Goal: Communication & Community: Answer question/provide support

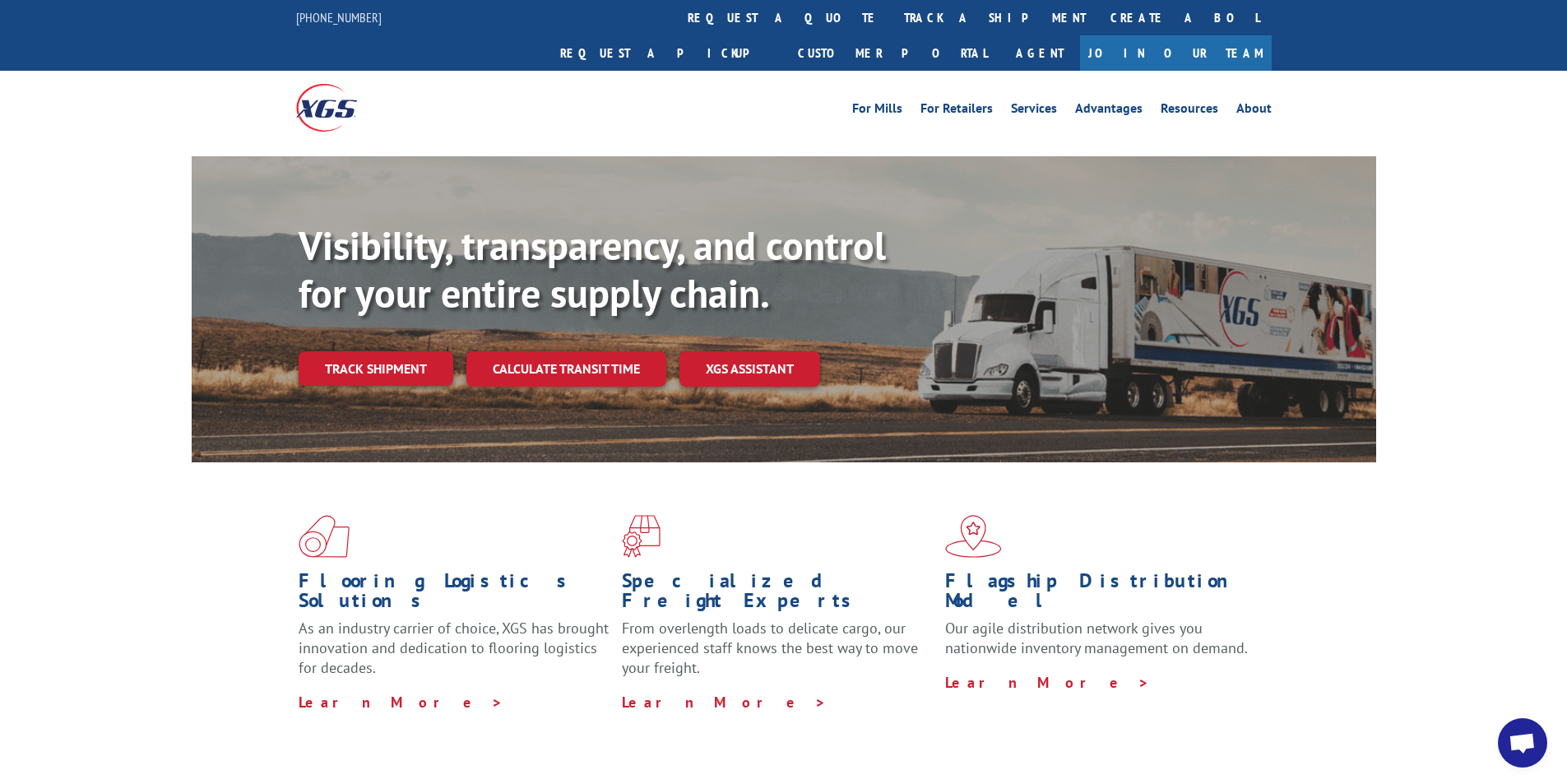
scroll to position [1279, 0]
click at [1516, 745] on span "Open chat" at bounding box center [1523, 744] width 27 height 23
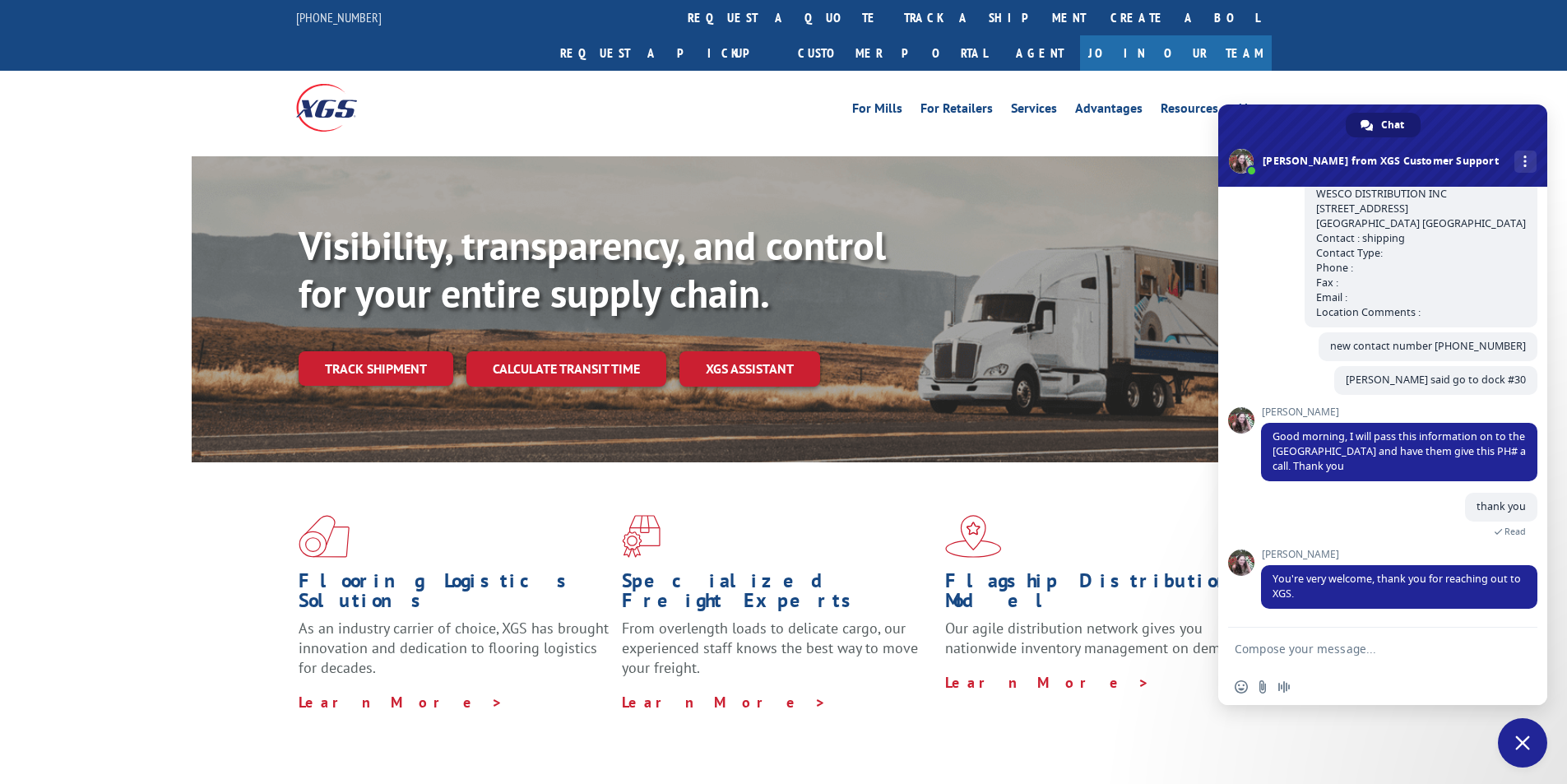
click at [1366, 643] on textarea "Compose your message..." at bounding box center [1365, 648] width 260 height 15
click at [1354, 648] on textarea "Compose your message..." at bounding box center [1365, 648] width 260 height 15
paste textarea "Hello My name is [PERSON_NAME] from Tforce Worldwide [PHONE_NUMBER] Email [EMAI…"
type textarea "Hello My name is [PERSON_NAME] from Tforce Worldwide [PHONE_NUMBER] Email [EMAI…"
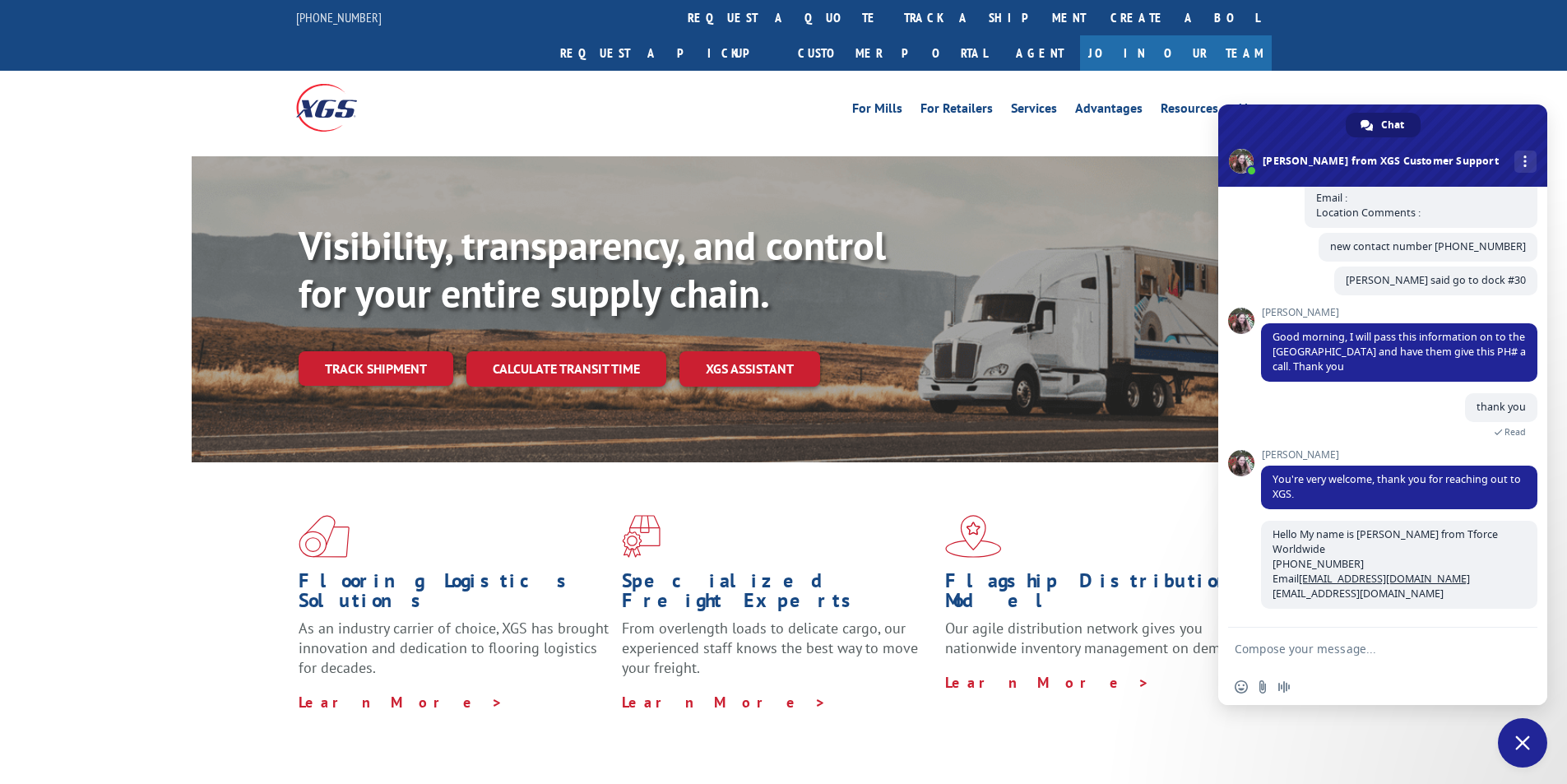
scroll to position [1378, 0]
click at [1368, 648] on textarea "Compose your message..." at bounding box center [1365, 648] width 260 height 15
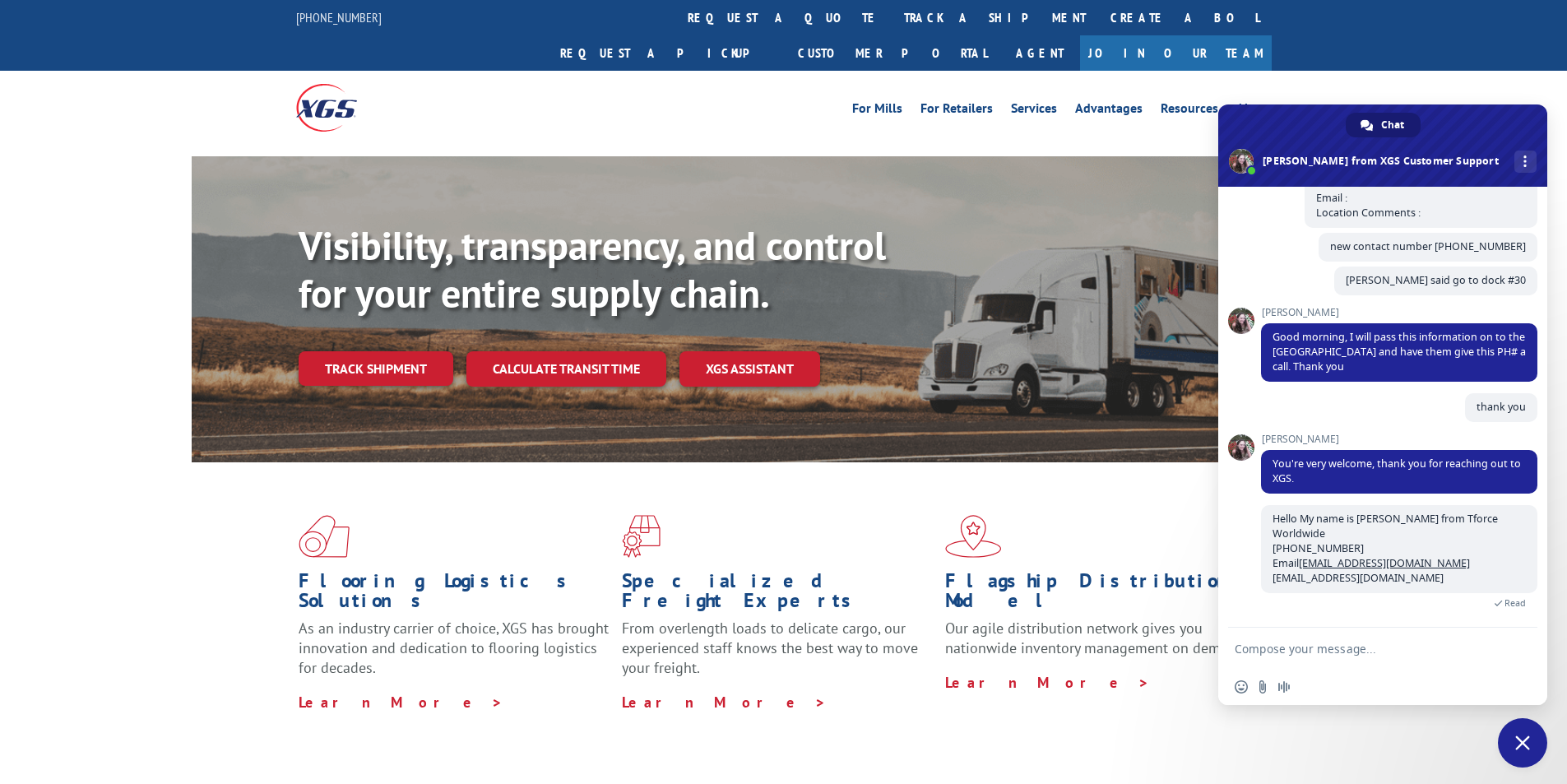
scroll to position [1465, 0]
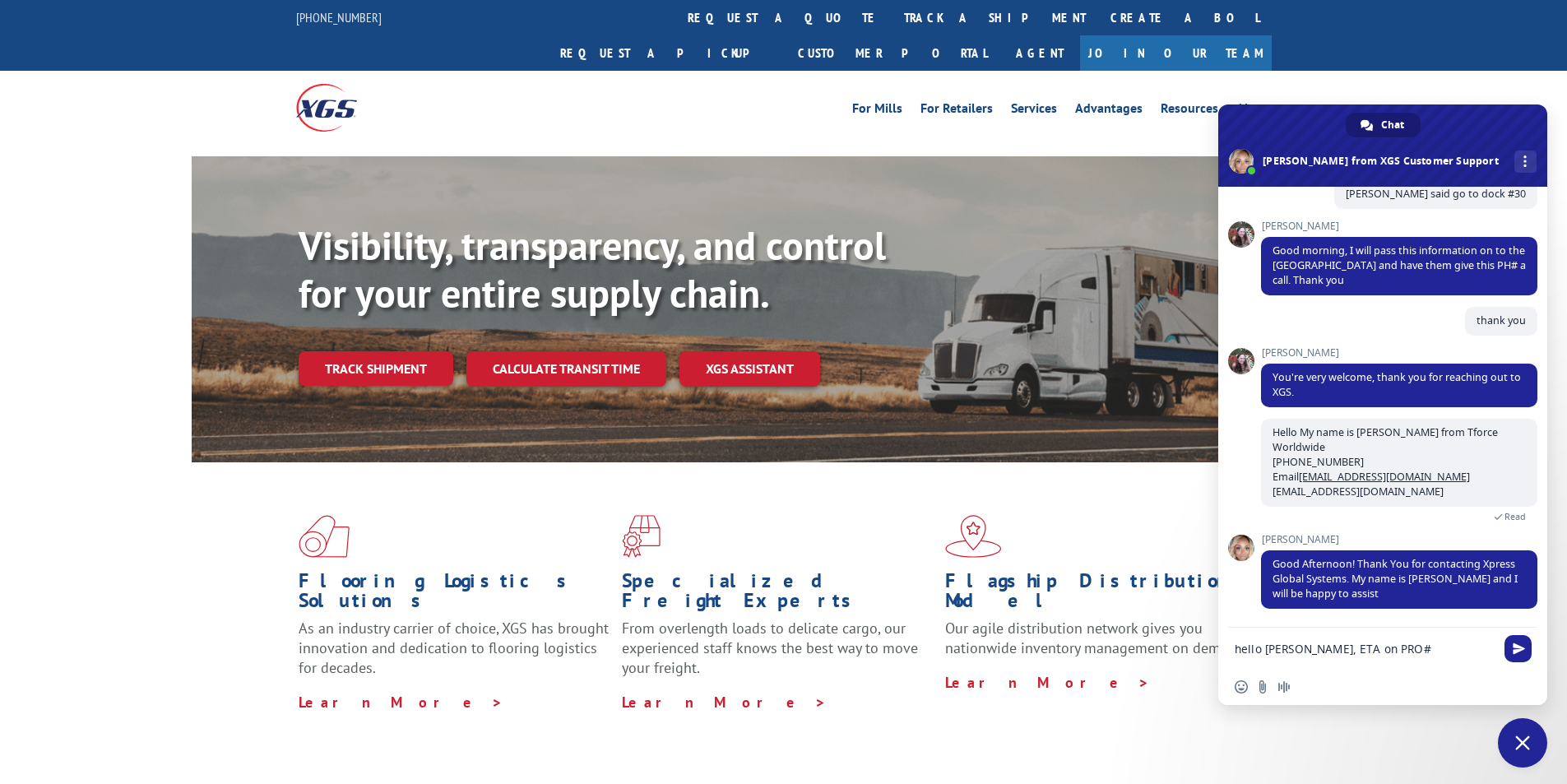
paste textarea "17501918"
type textarea "hello [PERSON_NAME], ETA on PRO# 17501918"
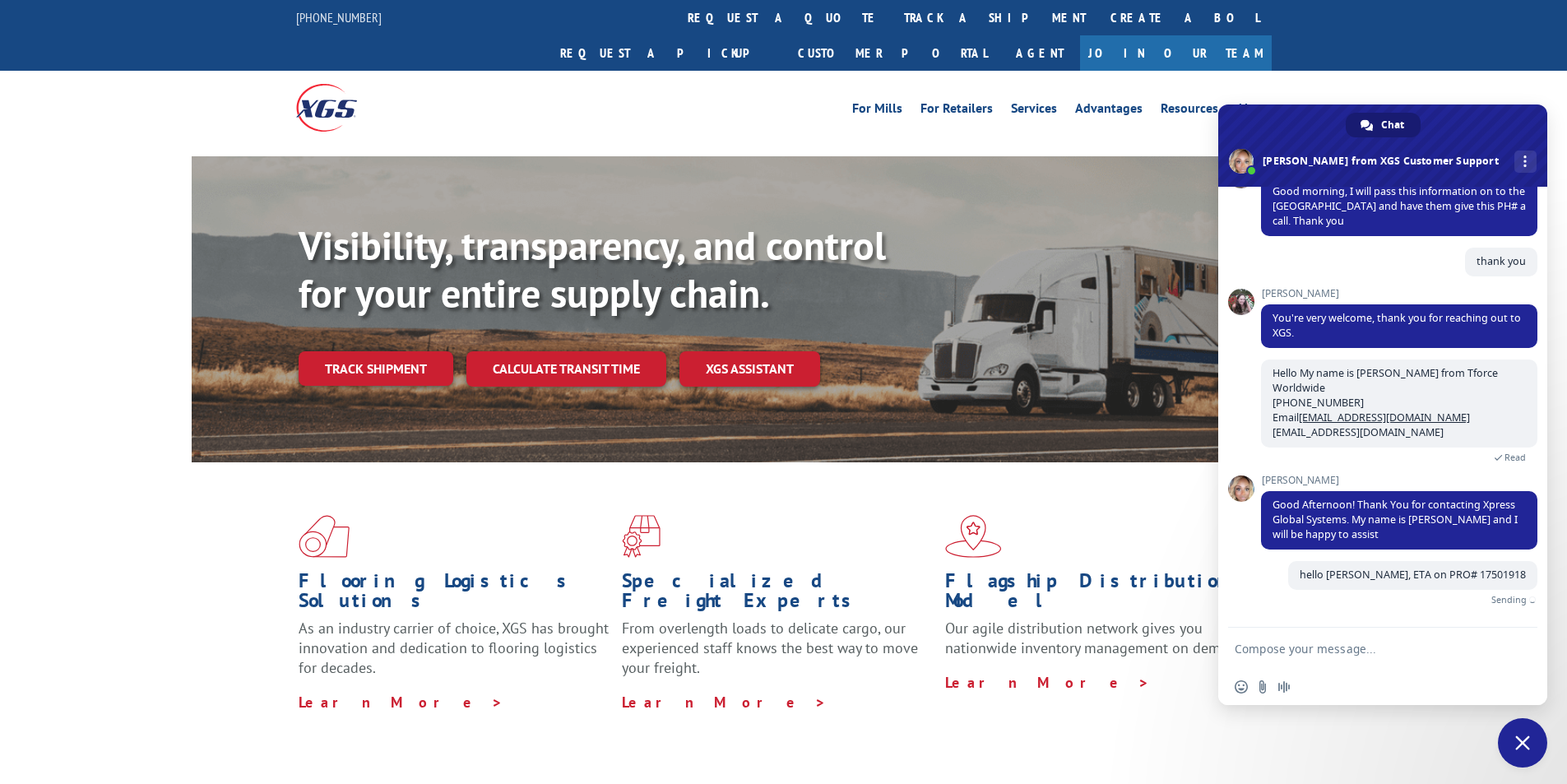
scroll to position [1505, 0]
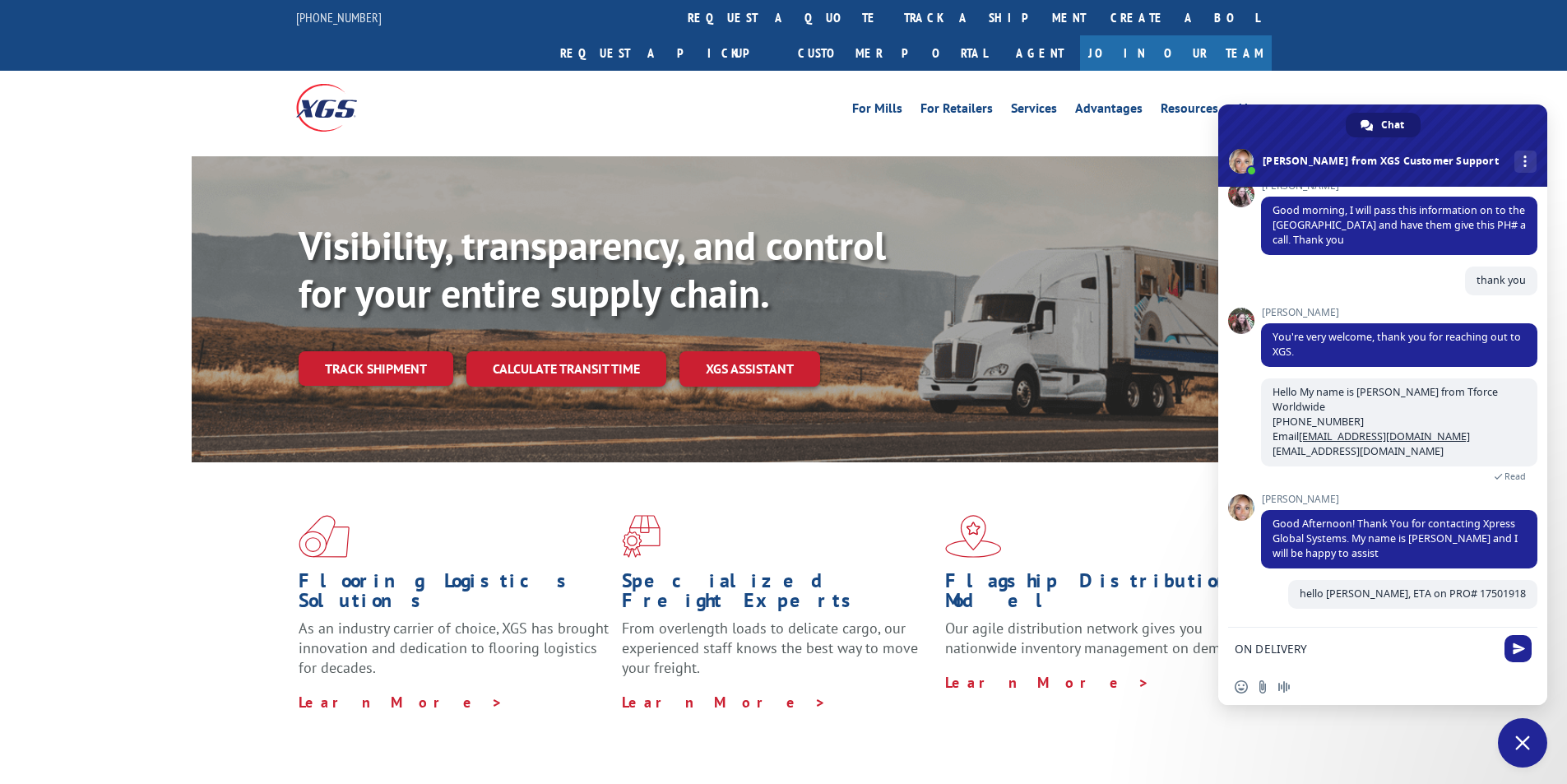
type textarea "ON DELIVERY"
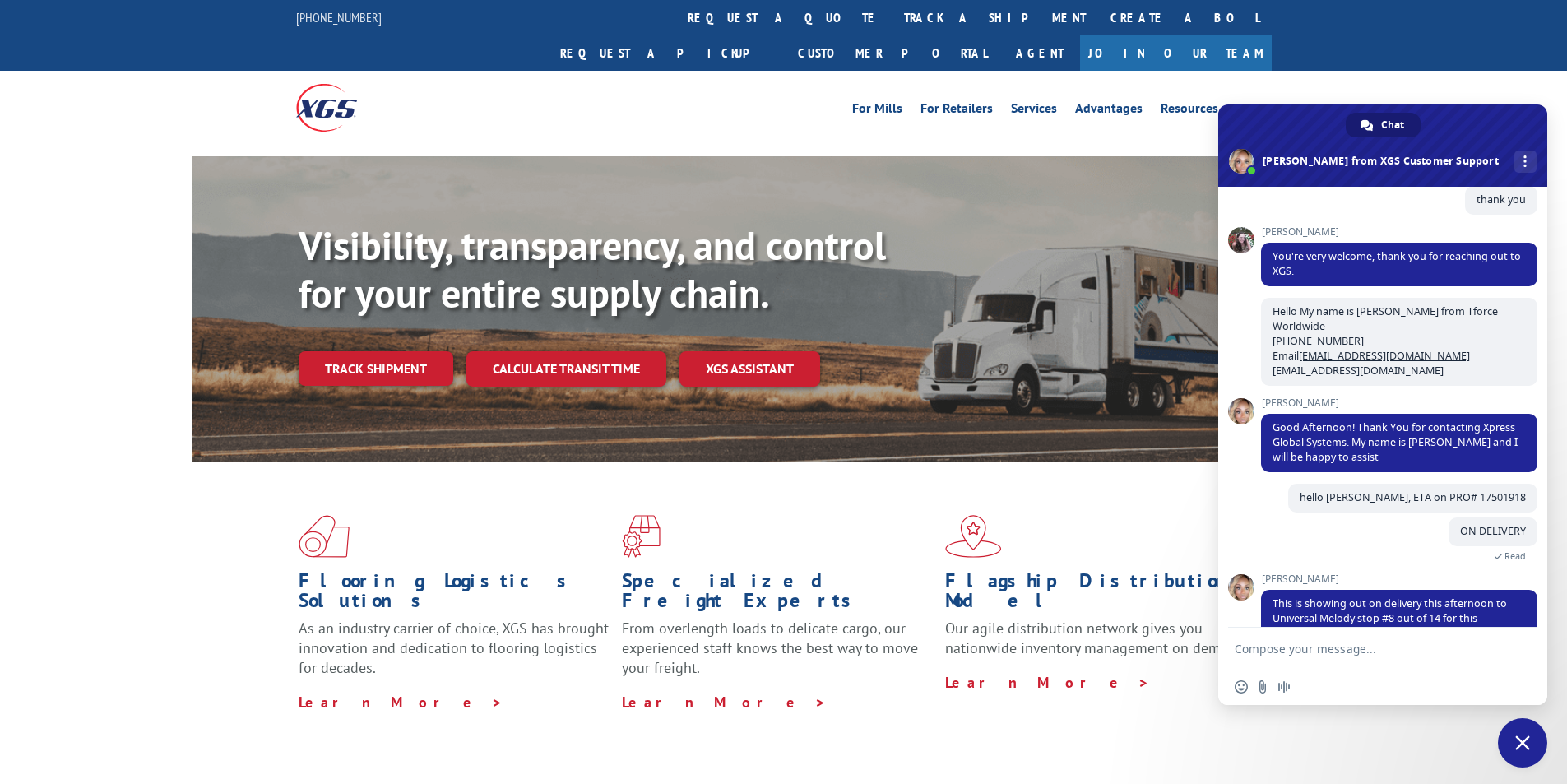
scroll to position [1625, 0]
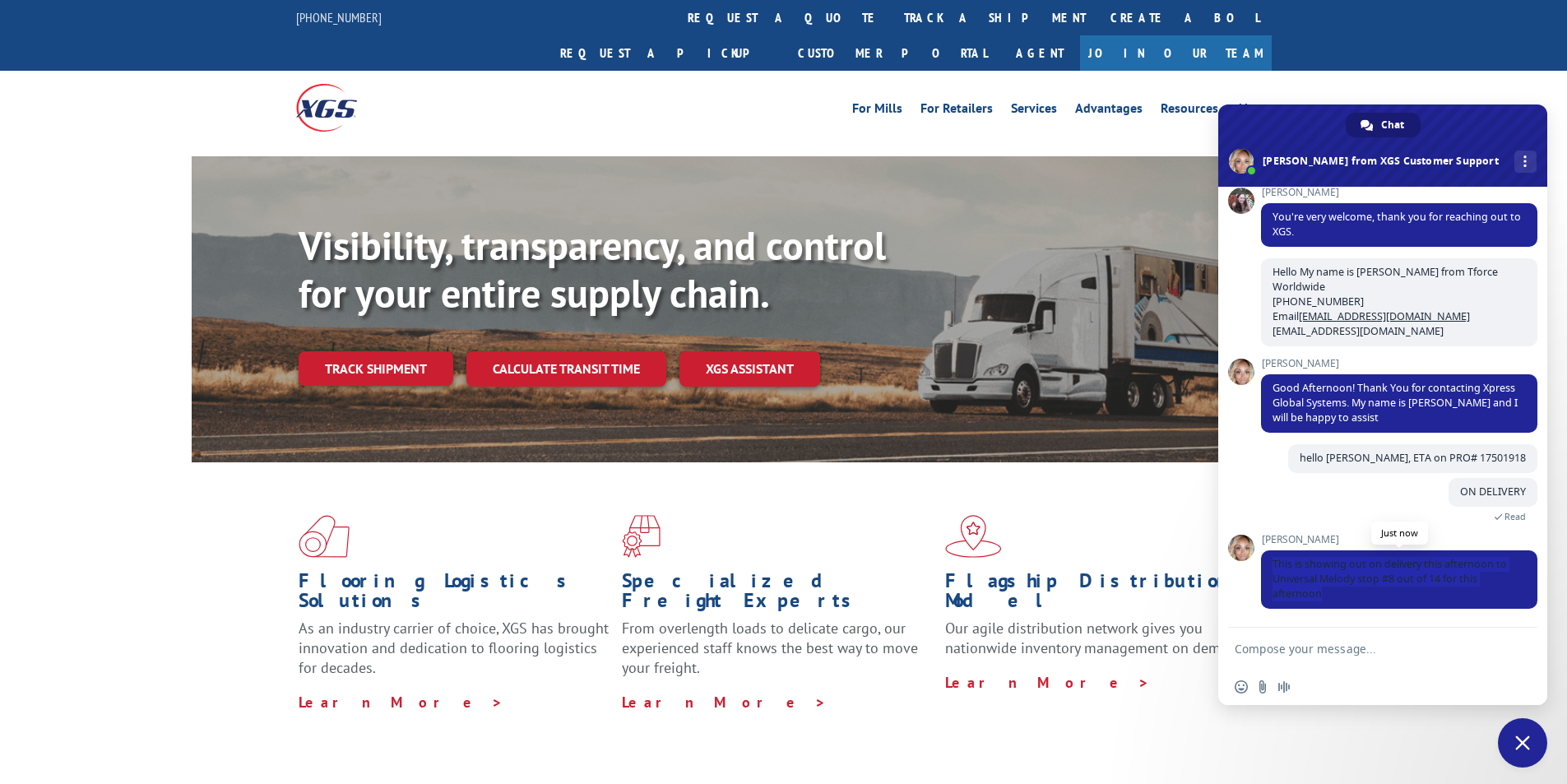
drag, startPoint x: 1276, startPoint y: 563, endPoint x: 1477, endPoint y: 595, distance: 203.5
click at [1477, 595] on span "This is showing out on delivery this afternoon to Universal Melody stop #8 out …" at bounding box center [1399, 580] width 277 height 59
copy span "This is showing out on delivery this afternoon to Universal Melody stop #8 out …"
click at [1397, 650] on textarea "Compose your message..." at bounding box center [1365, 648] width 260 height 15
type textarea "Thank you [PERSON_NAME]"
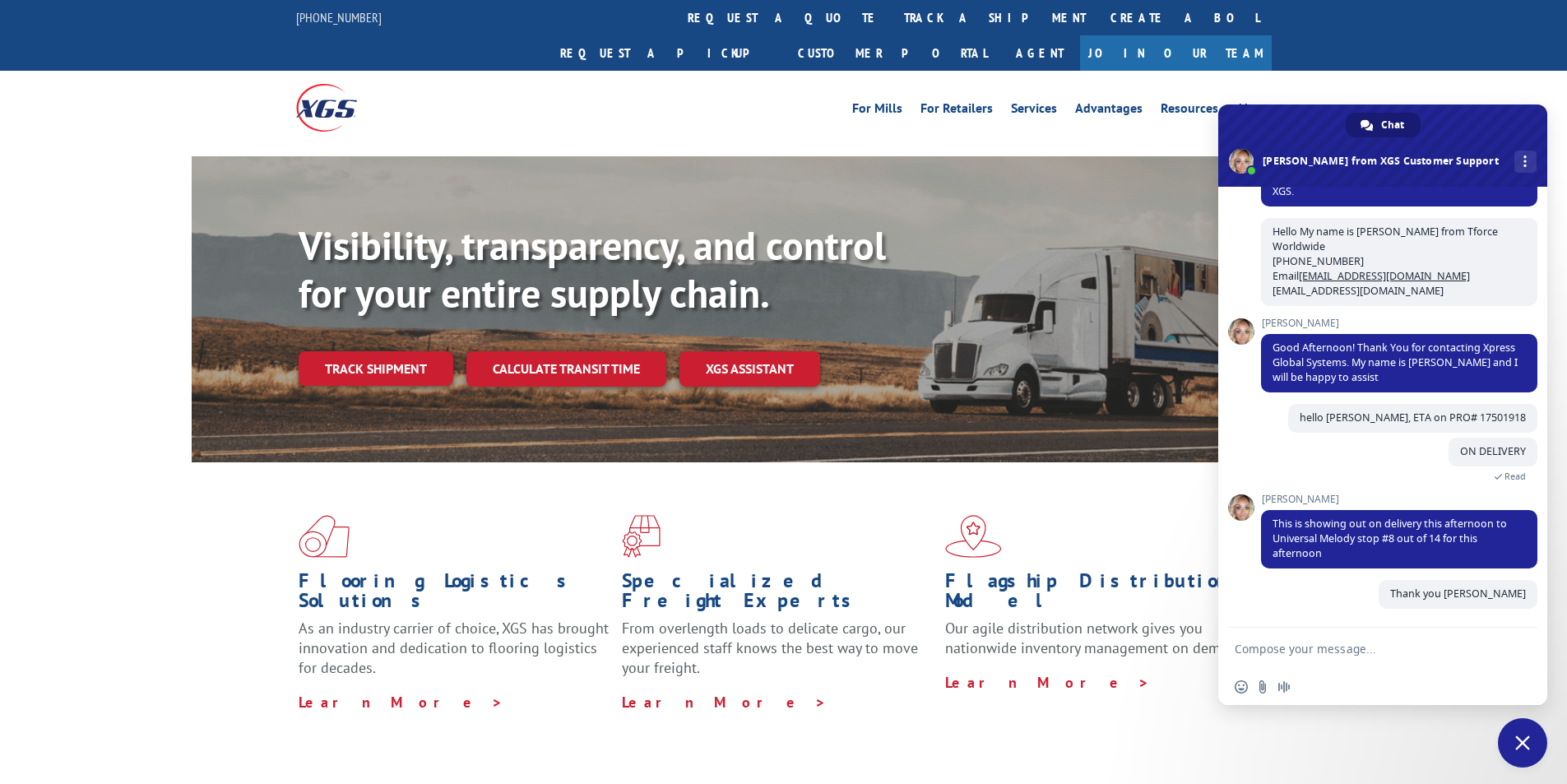
scroll to position [1665, 0]
click at [1521, 748] on span "Close chat" at bounding box center [1523, 743] width 15 height 15
